Goal: Task Accomplishment & Management: Complete application form

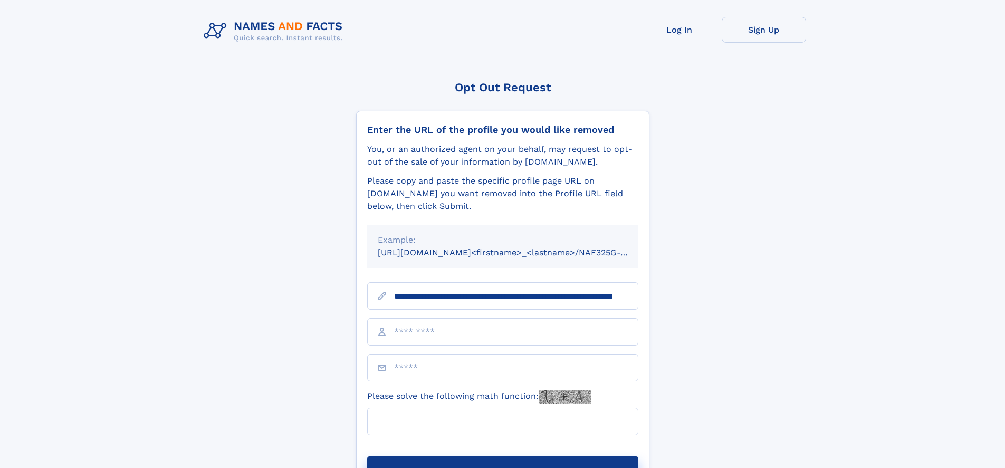
scroll to position [0, 85]
type input "**********"
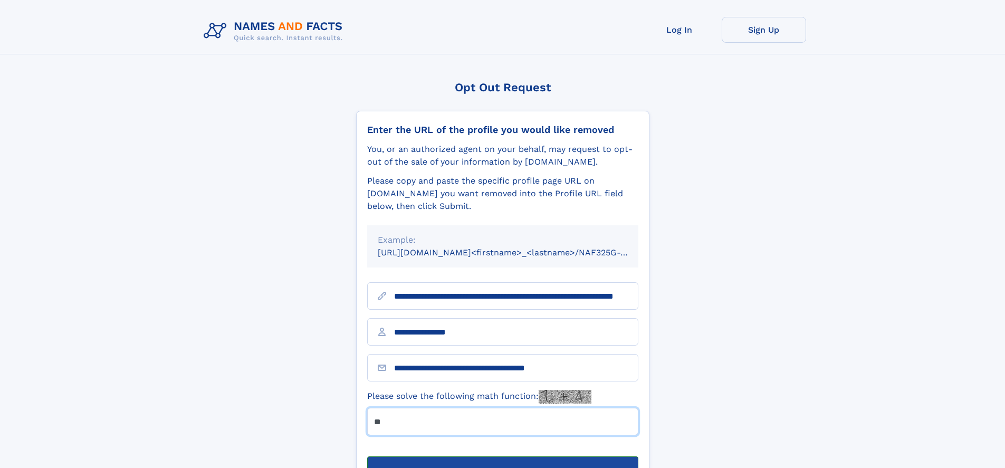
type input "**"
click at [502, 456] on button "Submit Opt Out Request" at bounding box center [502, 473] width 271 height 34
